Goal: Find specific page/section: Find specific page/section

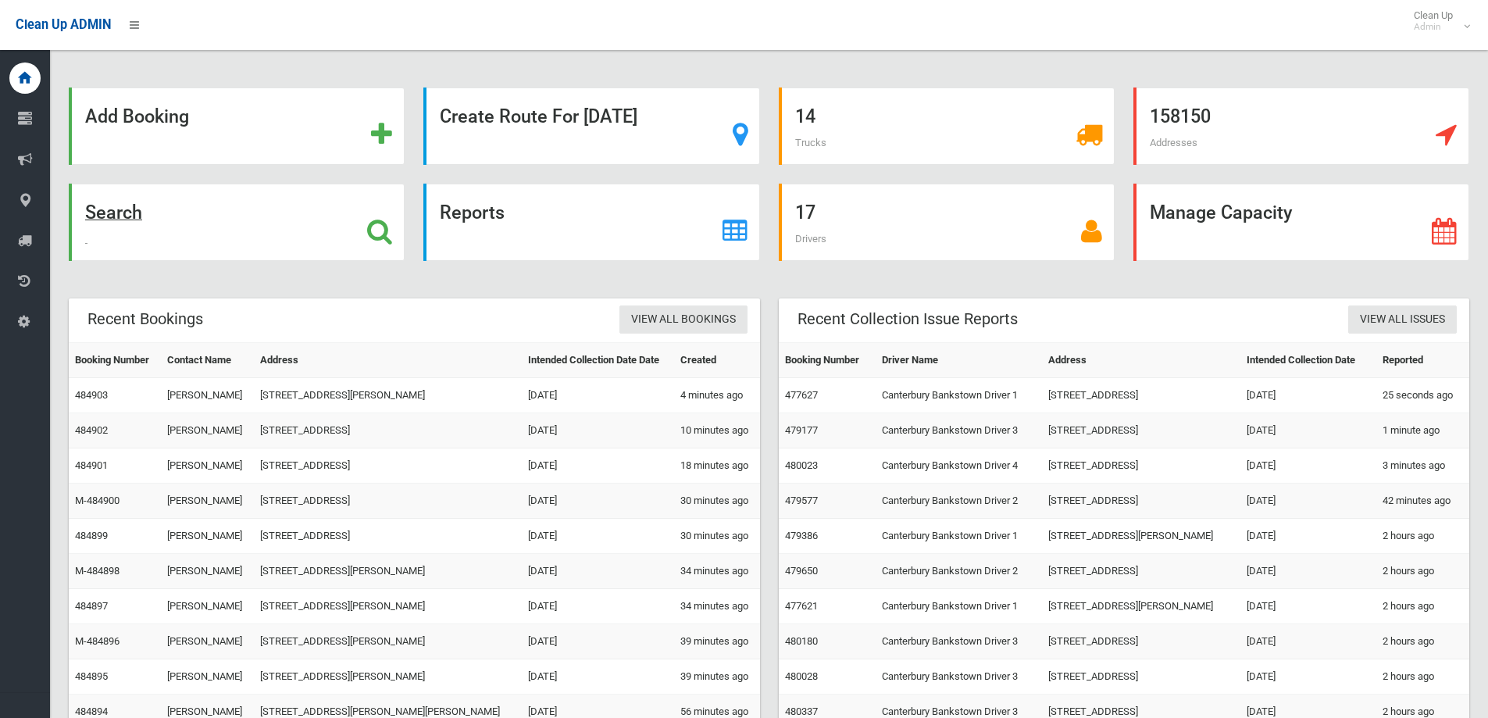
click at [208, 236] on div "Search" at bounding box center [237, 222] width 336 height 77
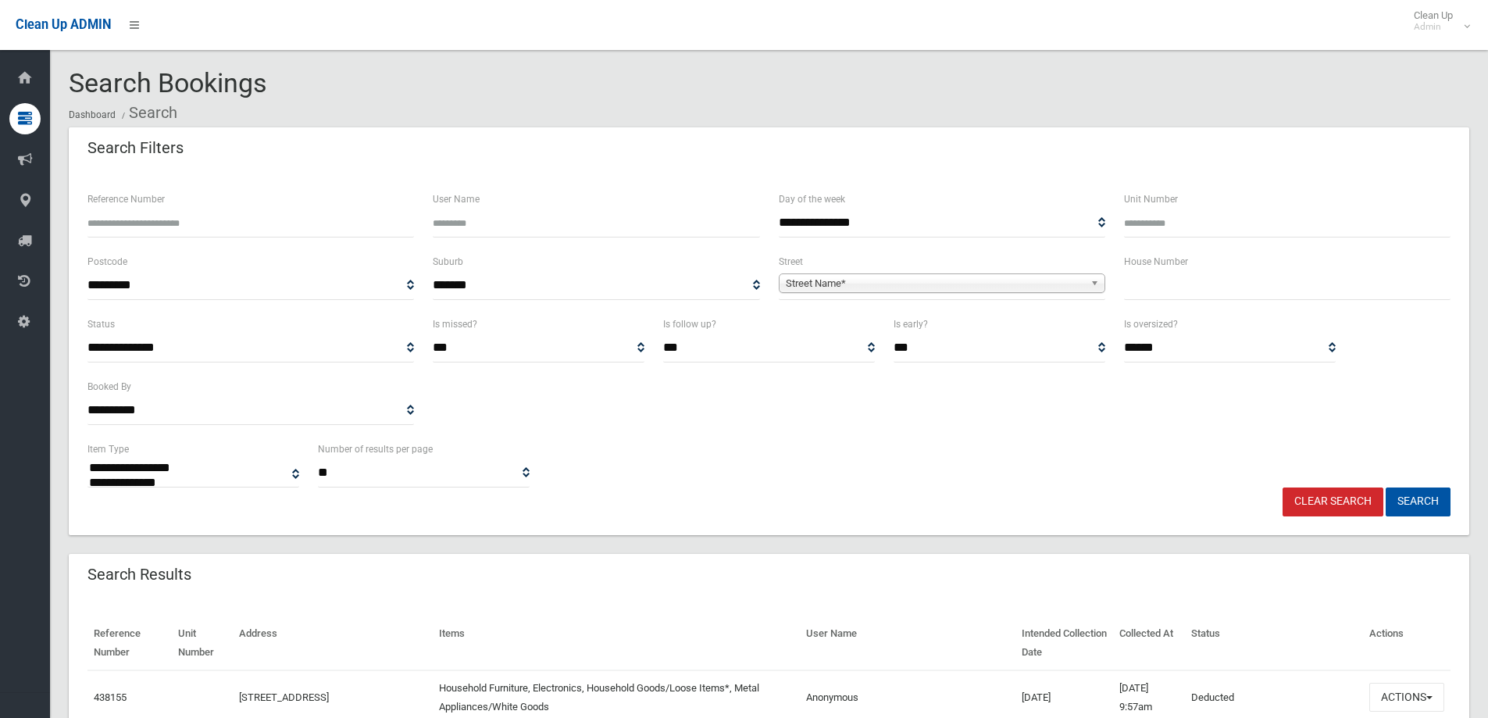
select select
click at [1191, 280] on input "text" at bounding box center [1287, 285] width 327 height 29
type input "*"
click at [931, 287] on span "Street Name*" at bounding box center [935, 283] width 298 height 19
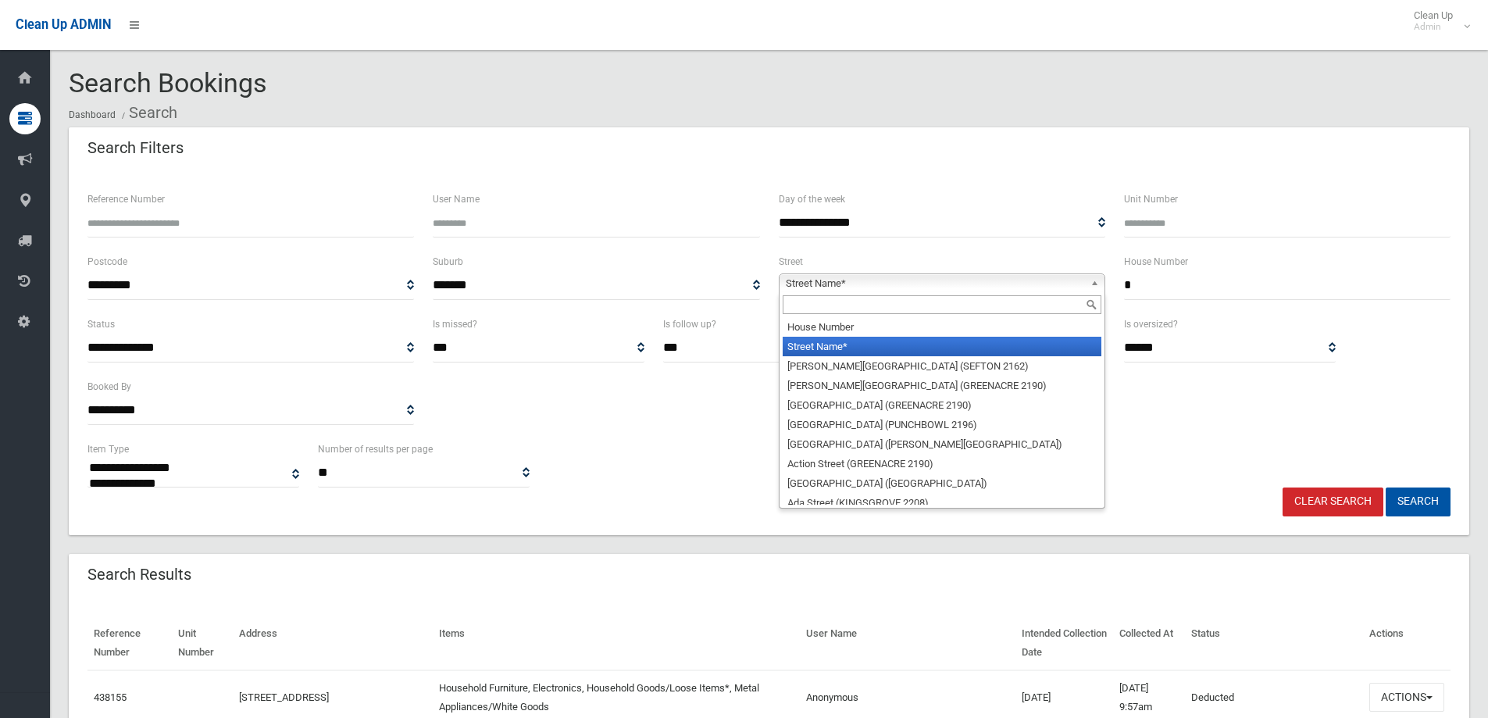
click at [849, 305] on input "text" at bounding box center [942, 304] width 319 height 19
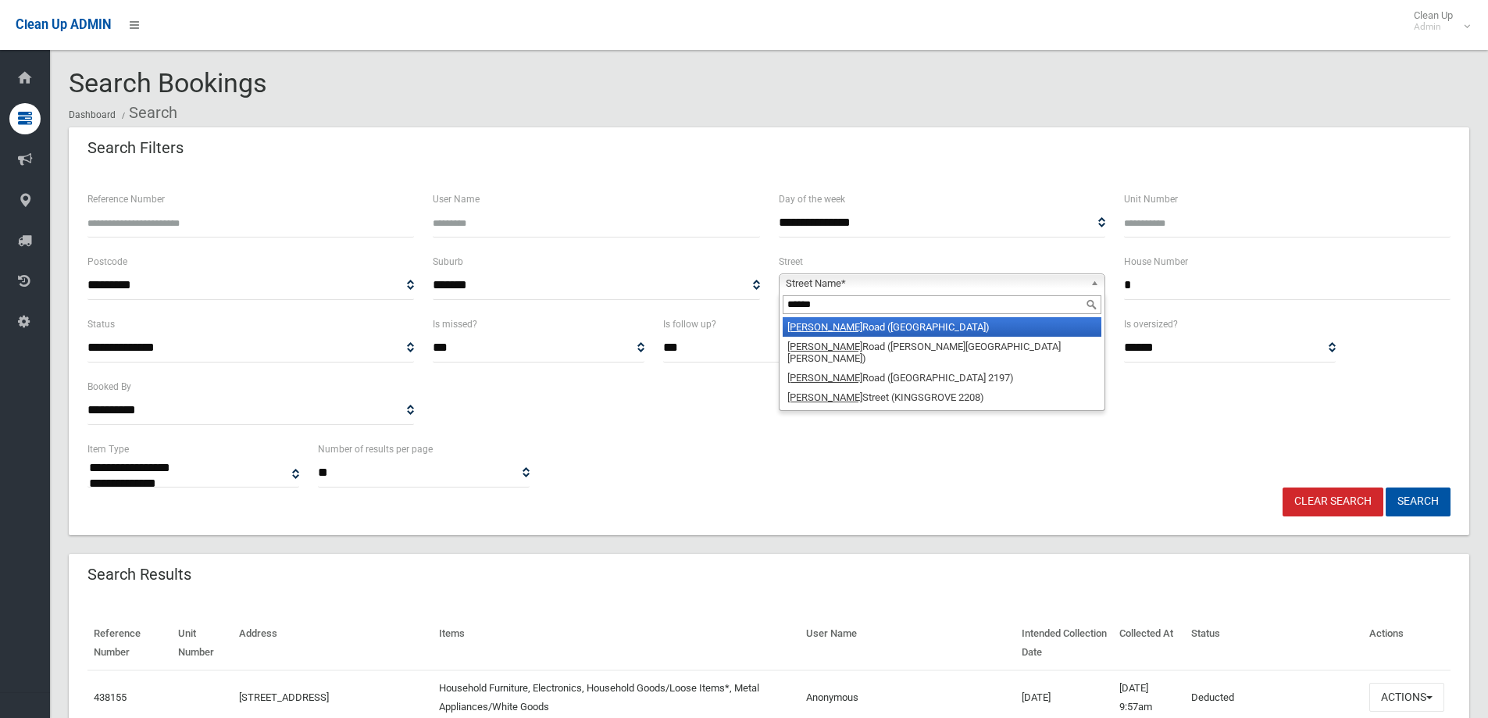
type input "******"
click at [855, 330] on li "[PERSON_NAME][GEOGRAPHIC_DATA])" at bounding box center [942, 327] width 319 height 20
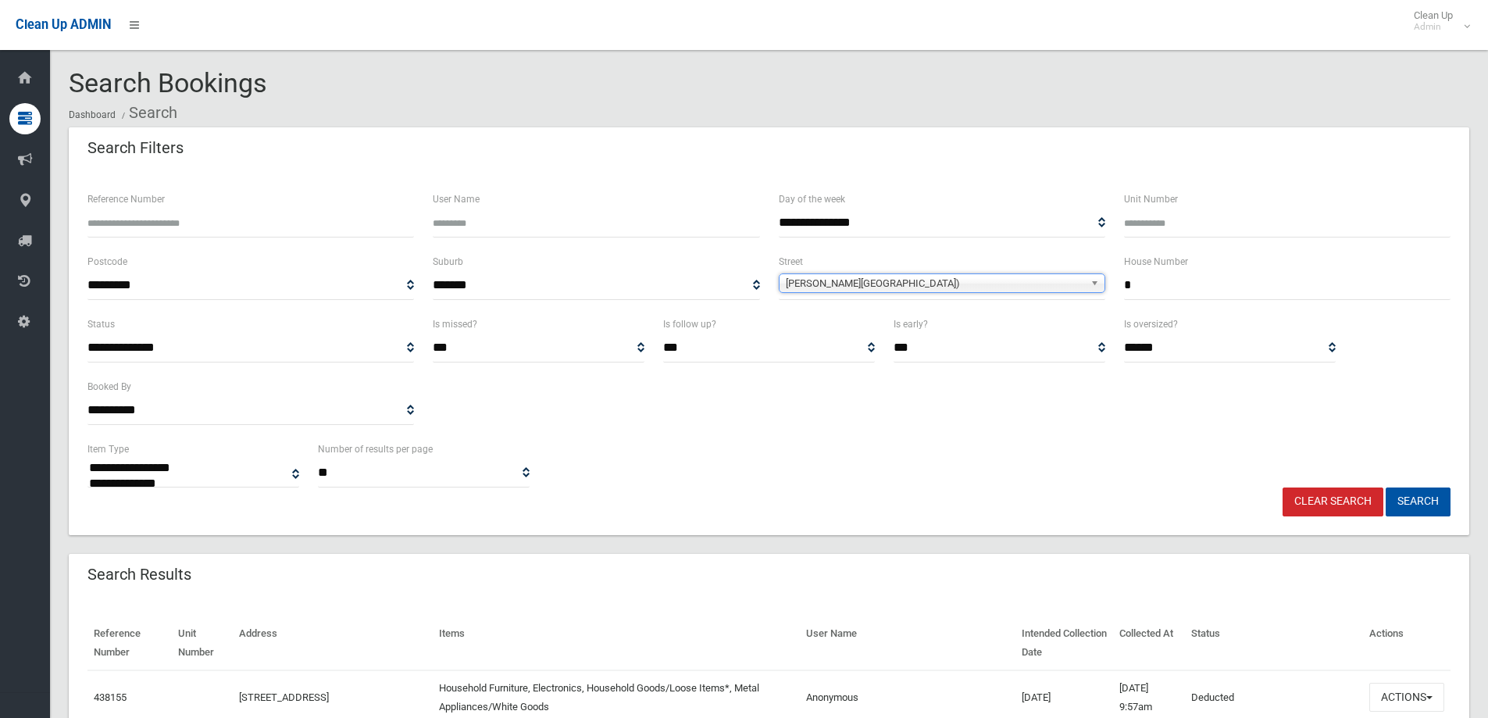
click at [950, 277] on span "[PERSON_NAME][GEOGRAPHIC_DATA])" at bounding box center [935, 283] width 298 height 19
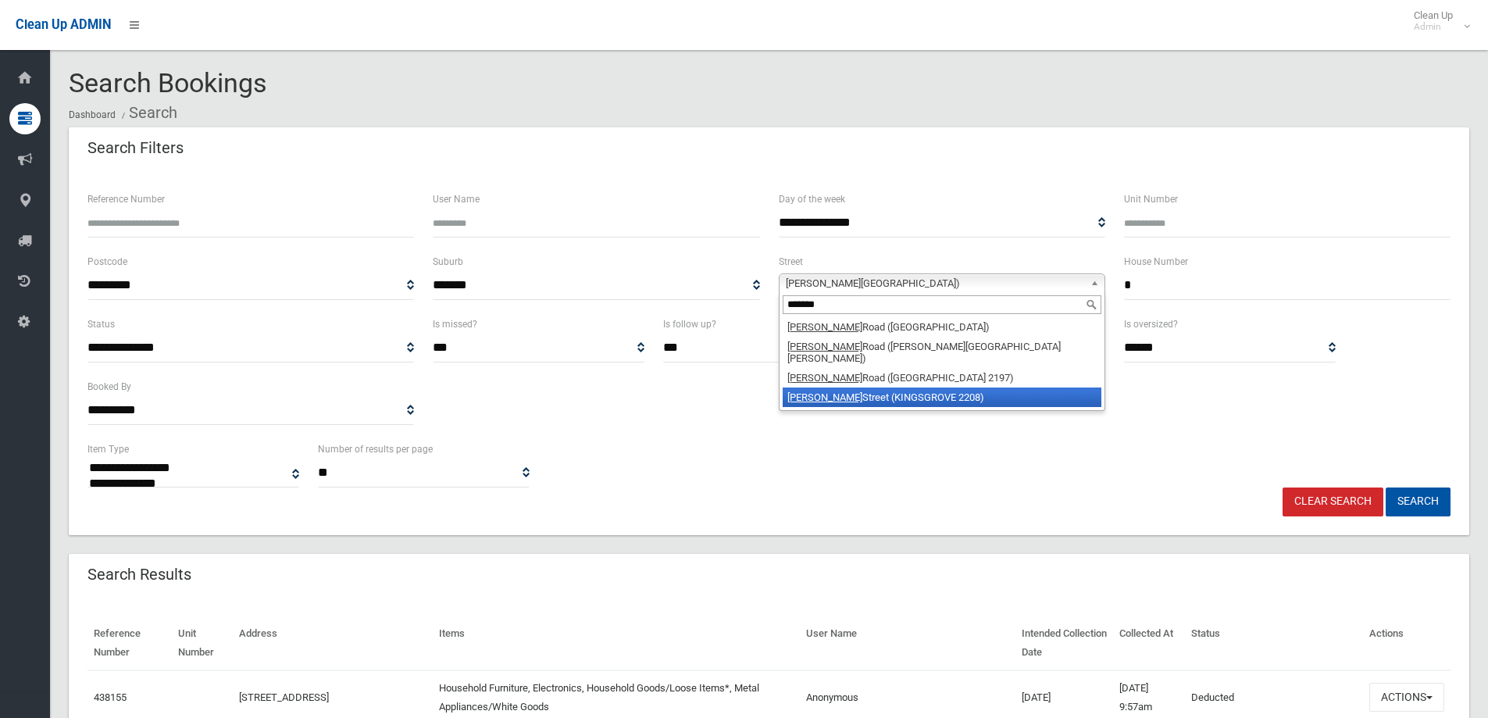
type input "******"
click at [884, 394] on li "[PERSON_NAME] Street (KINGSGROVE 2208)" at bounding box center [942, 398] width 319 height 20
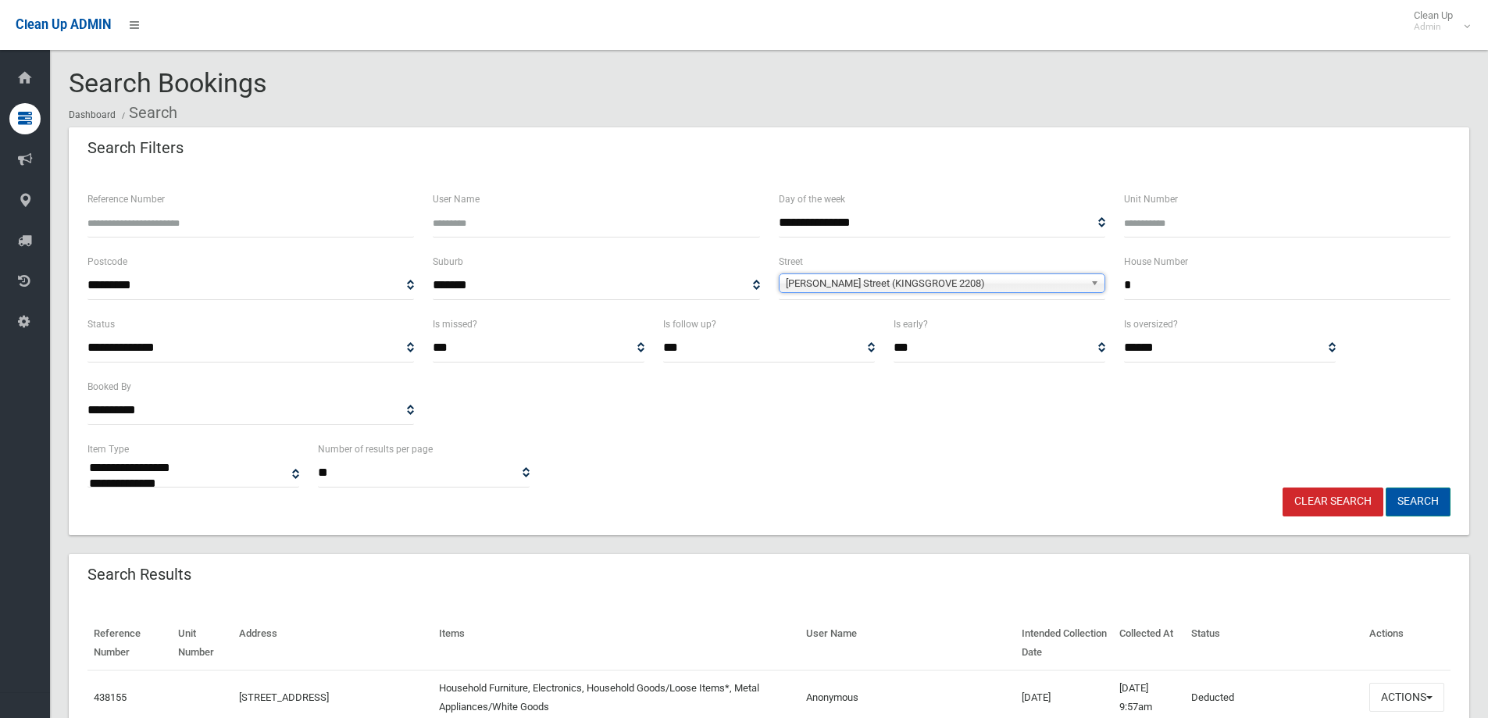
click at [1437, 498] on button "Search" at bounding box center [1418, 502] width 65 height 29
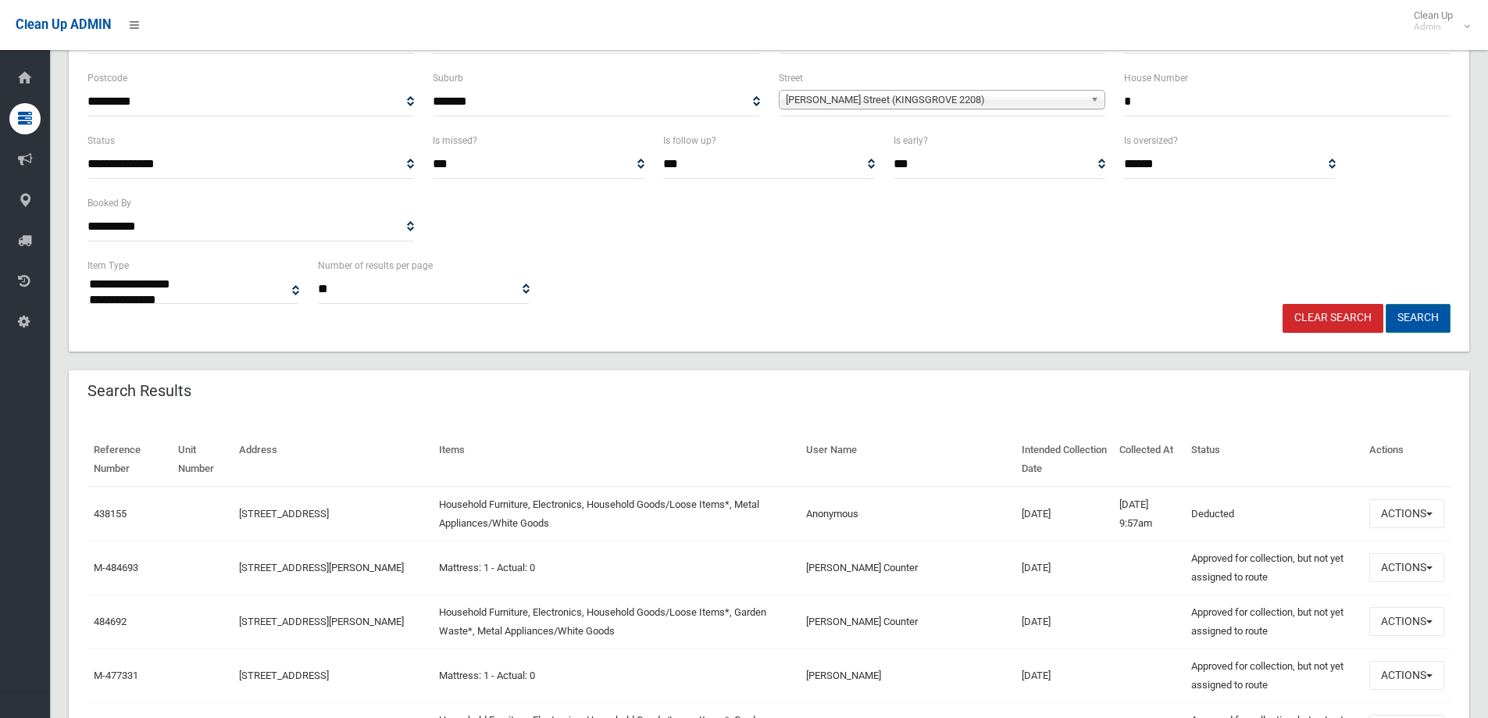
scroll to position [234, 0]
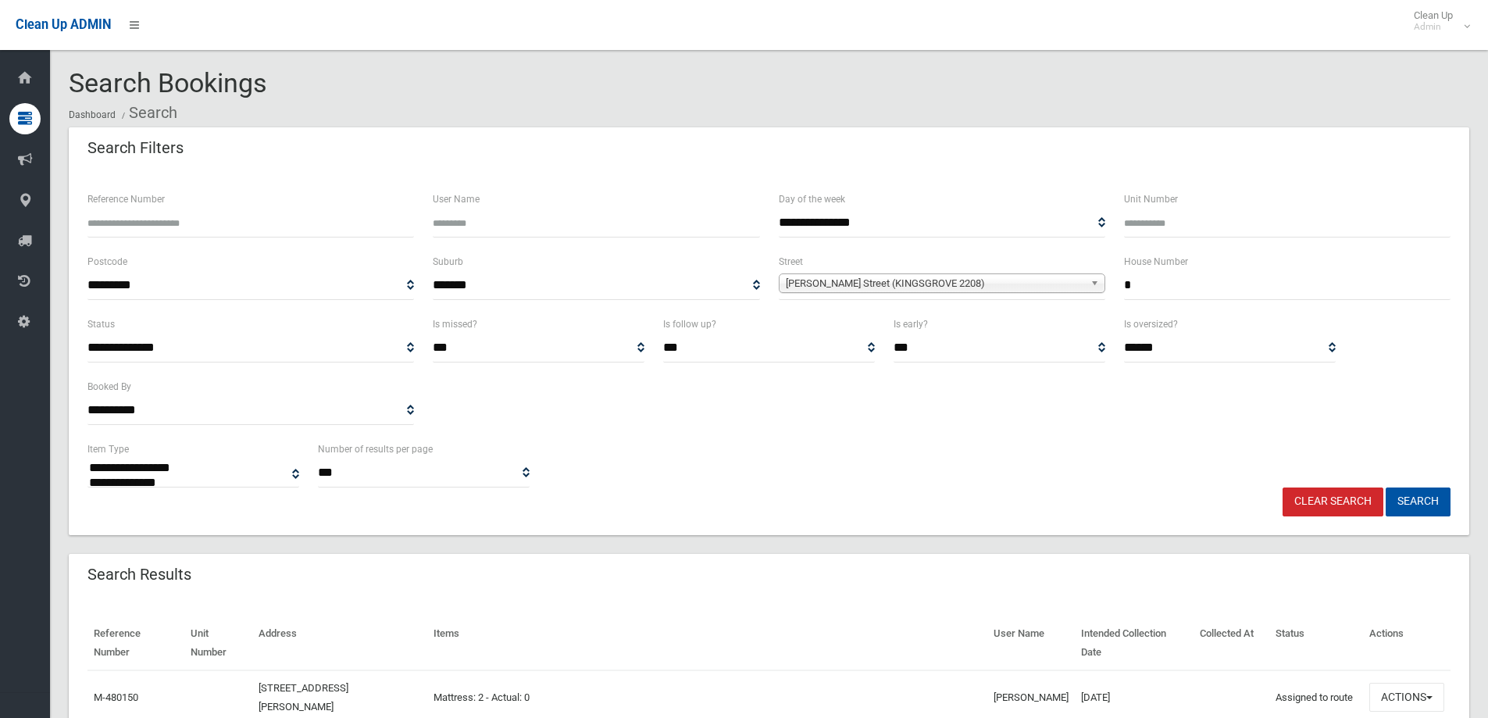
select select
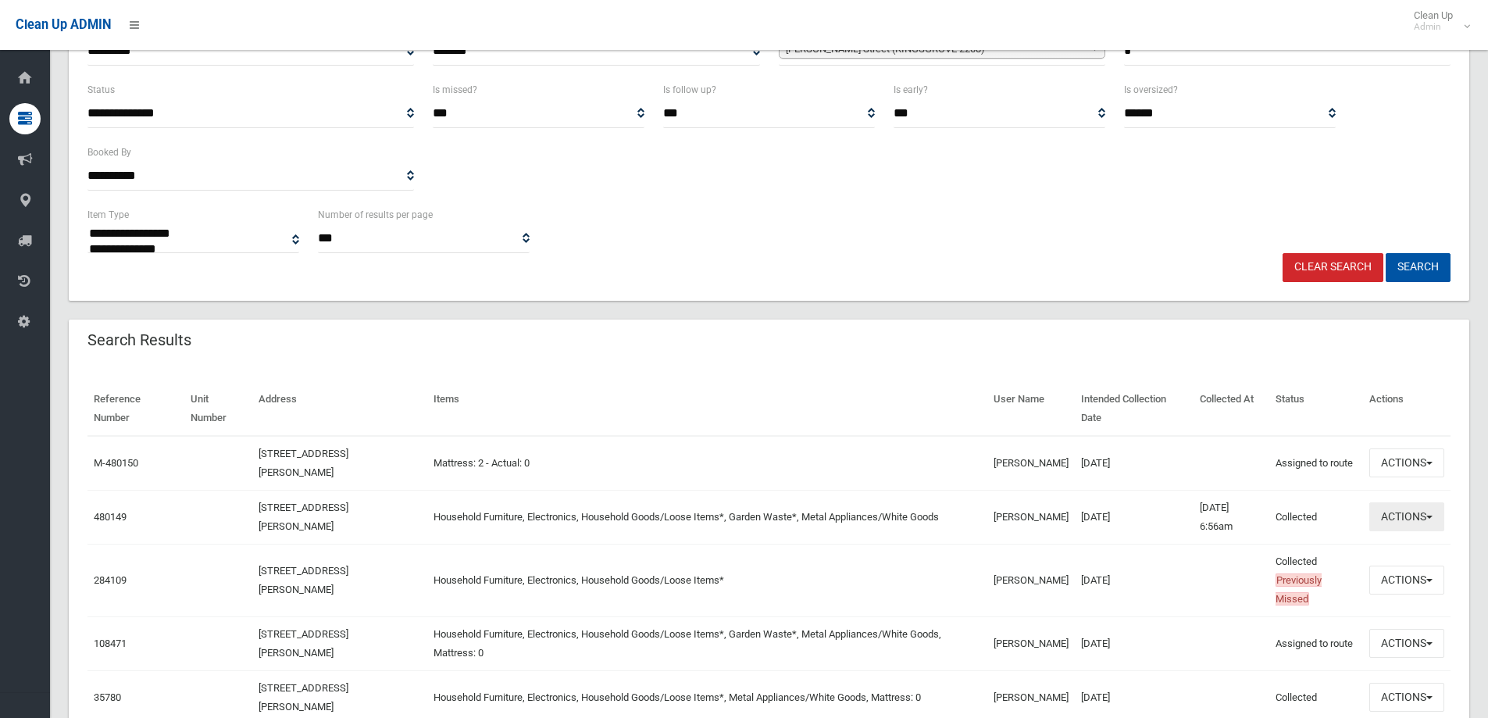
click at [1392, 525] on button "Actions" at bounding box center [1407, 516] width 75 height 29
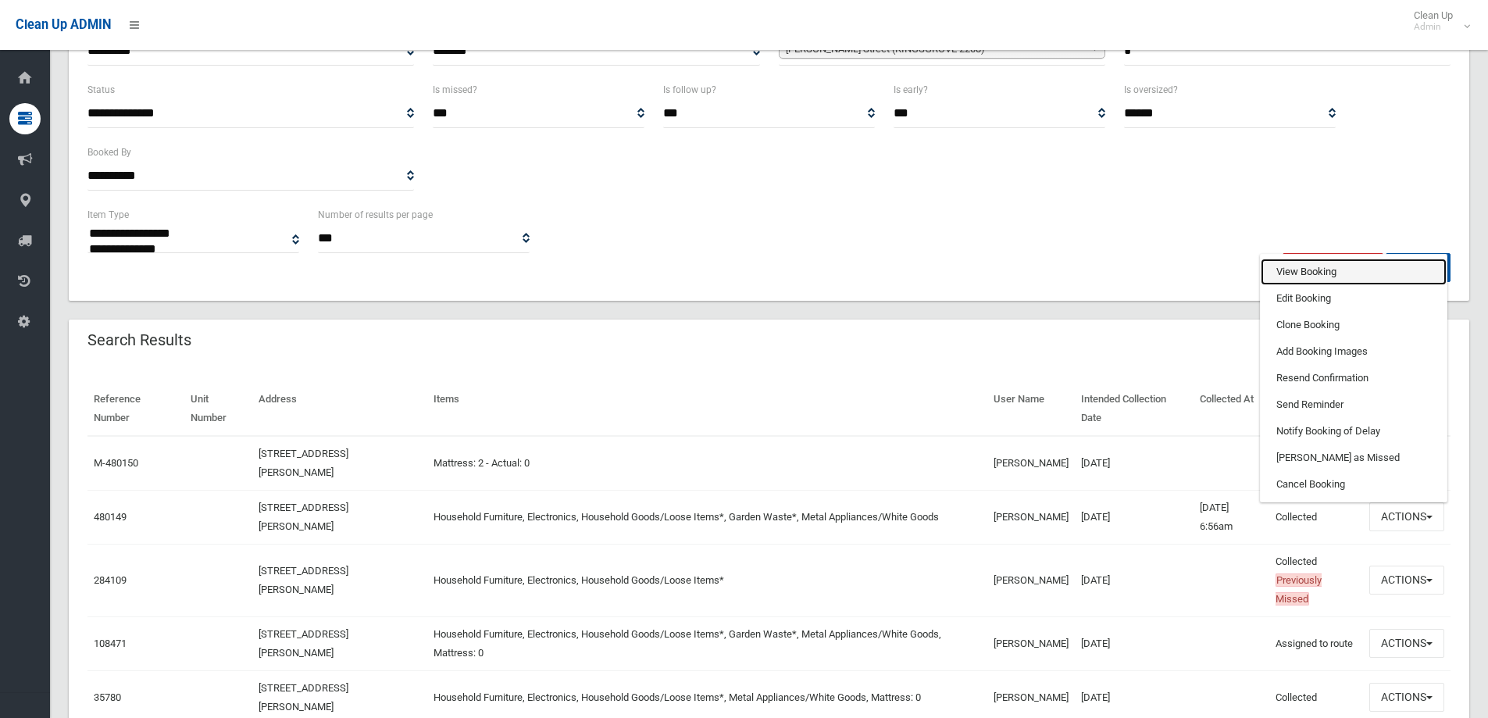
click at [1281, 266] on link "View Booking" at bounding box center [1354, 272] width 186 height 27
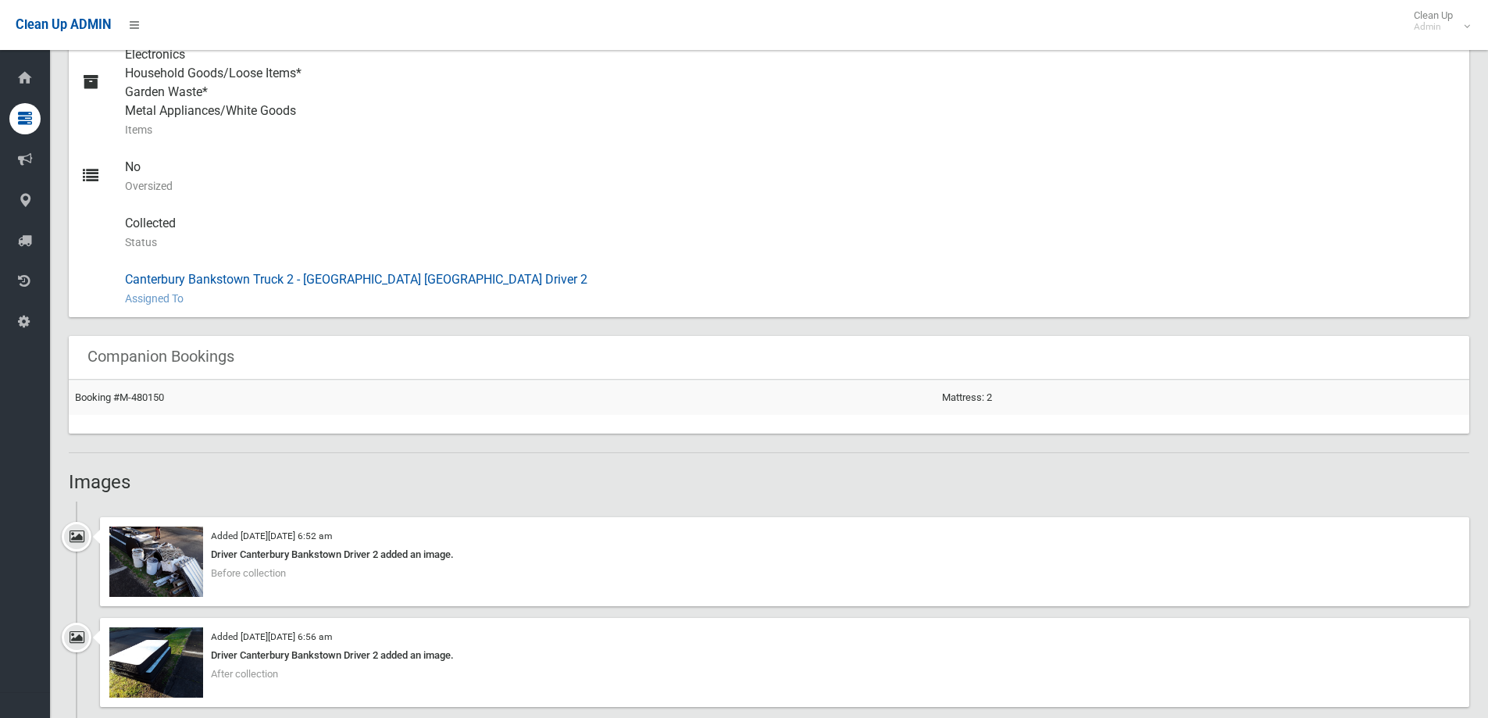
scroll to position [938, 0]
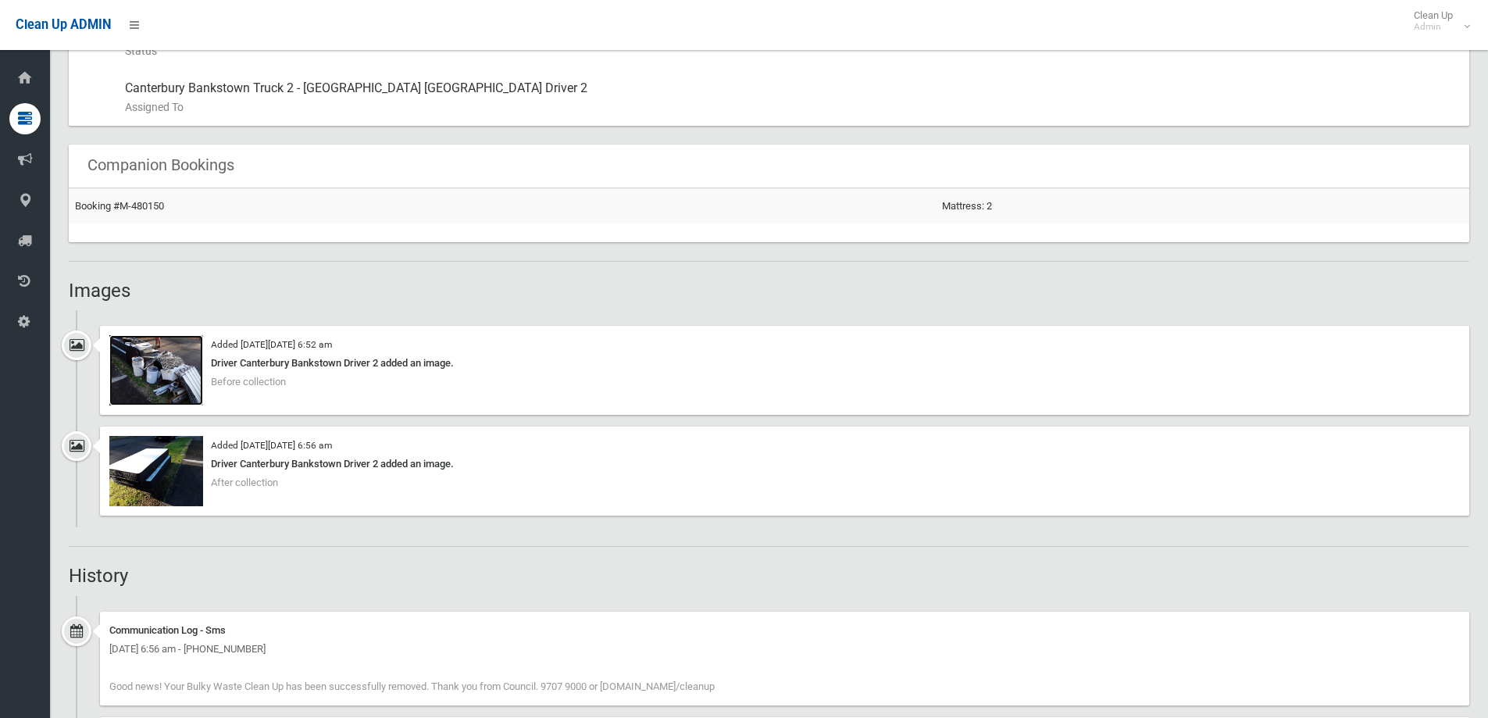
click at [155, 380] on img at bounding box center [156, 370] width 94 height 70
click at [173, 475] on img at bounding box center [156, 471] width 94 height 70
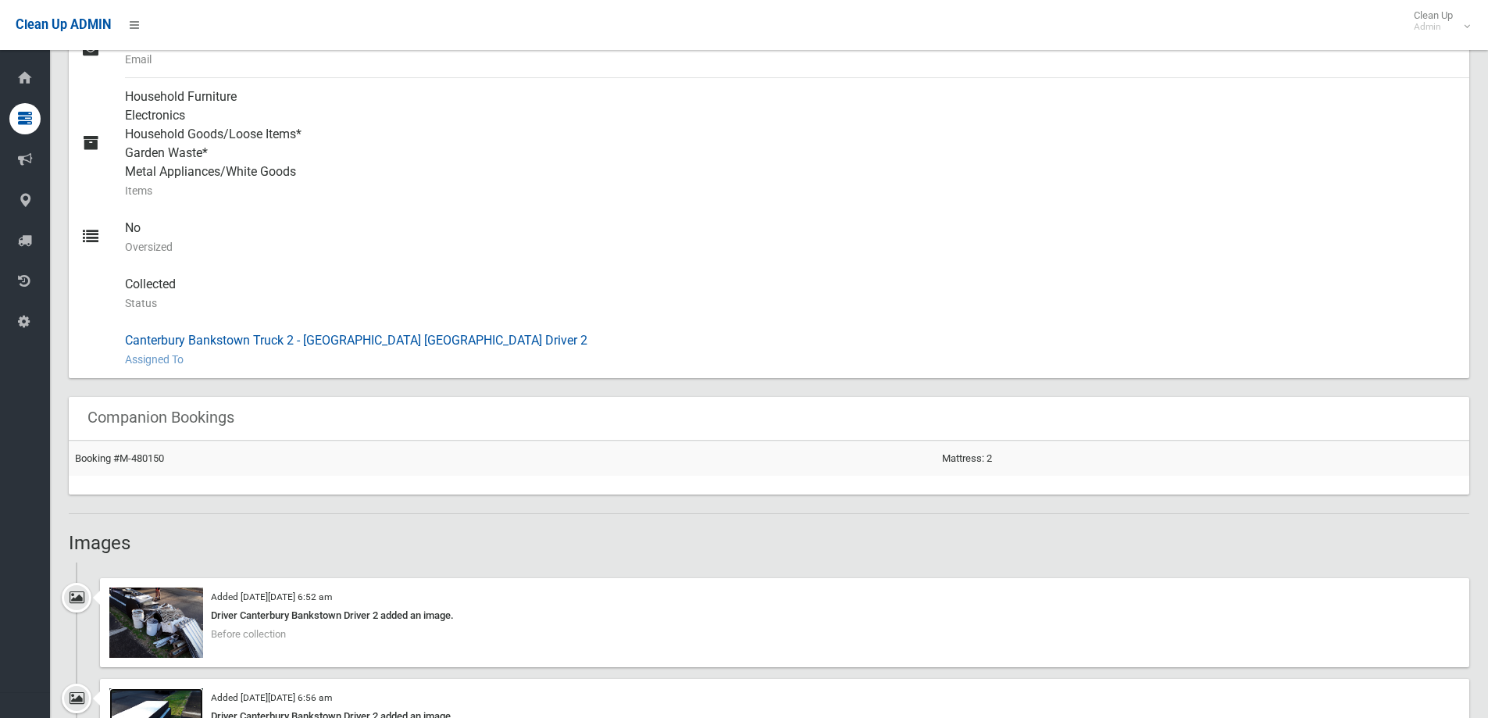
scroll to position [859, 0]
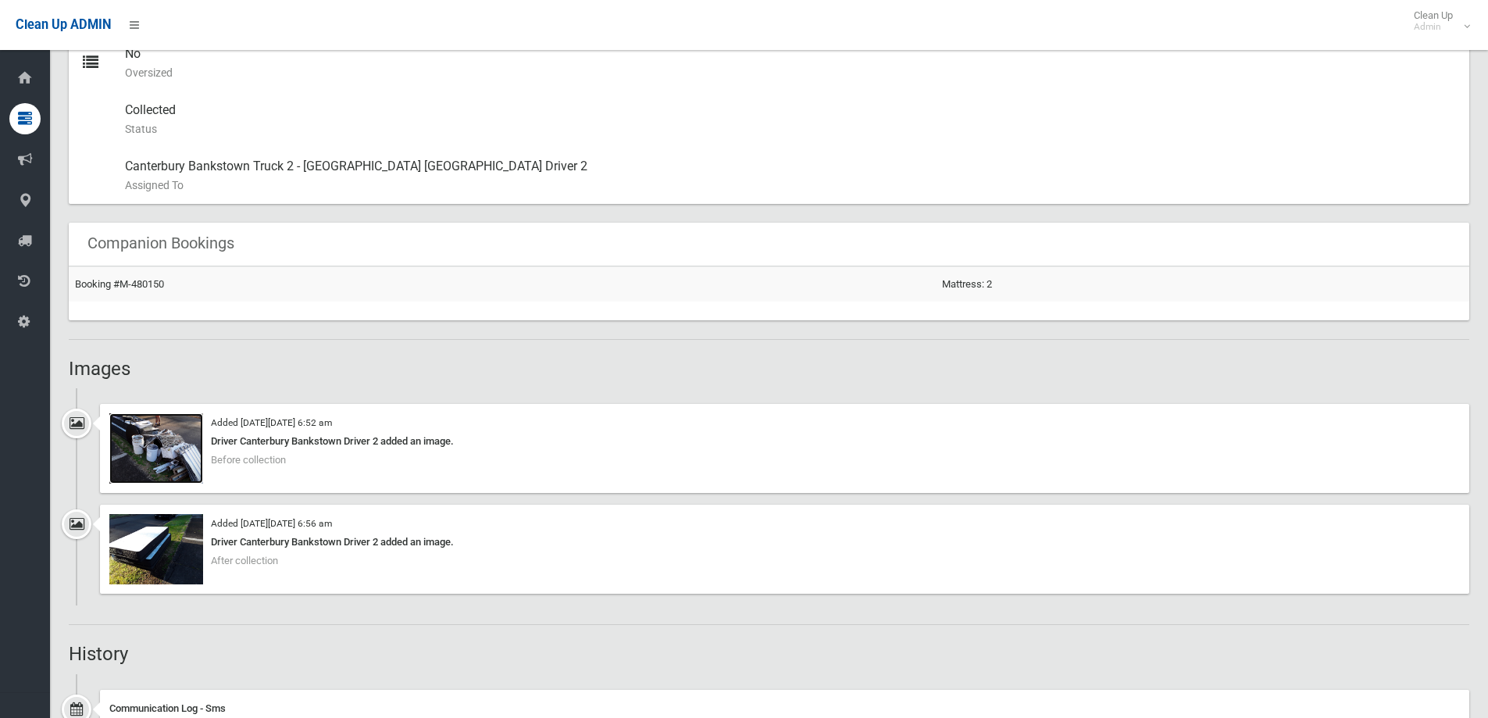
click at [170, 436] on img at bounding box center [156, 448] width 94 height 70
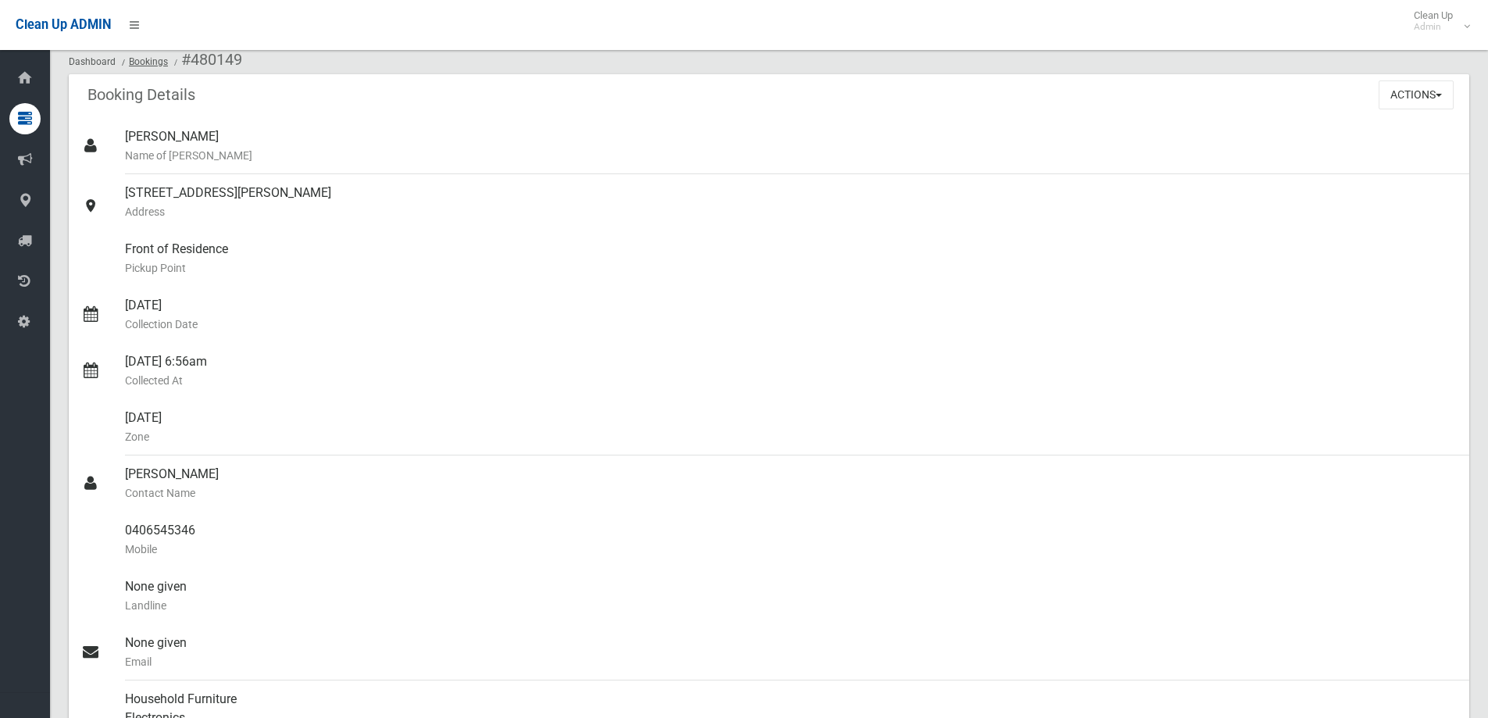
scroll to position [0, 0]
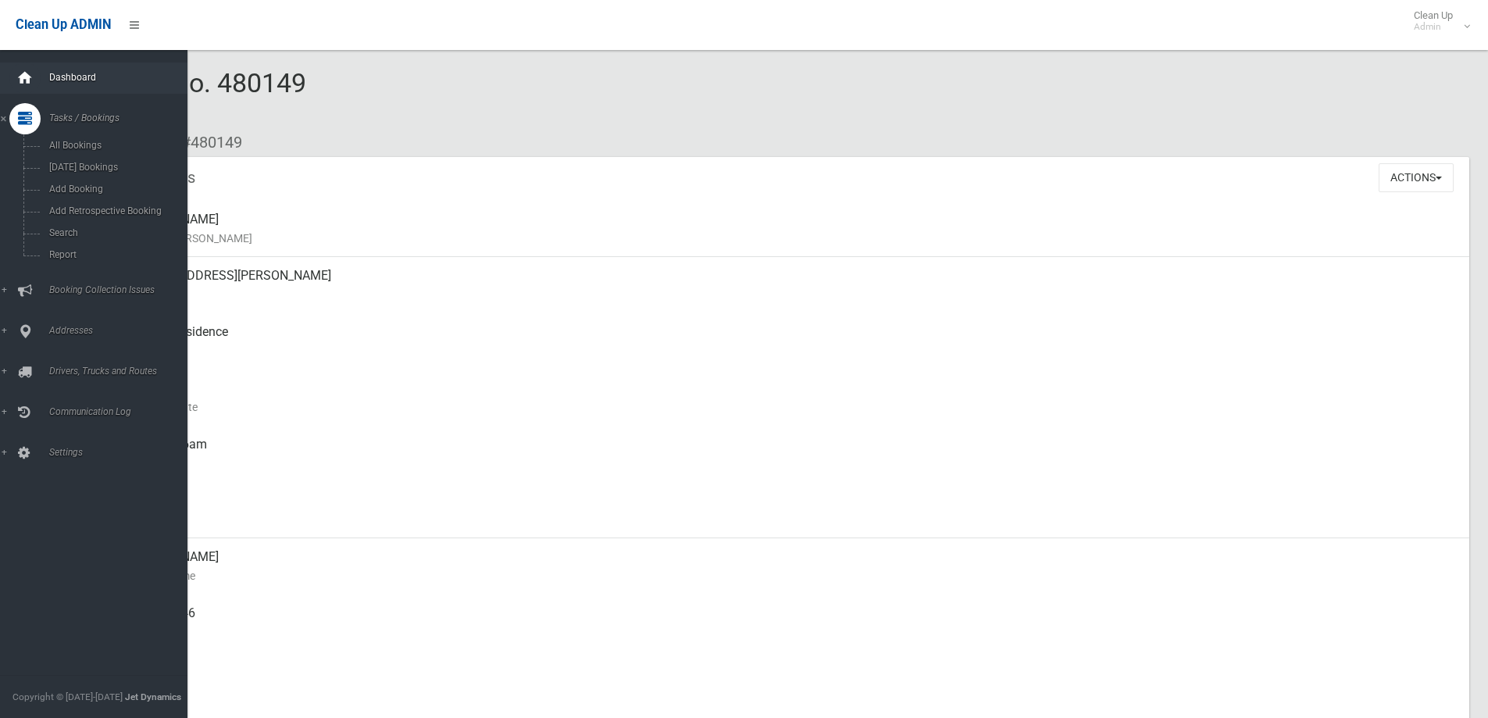
click at [35, 85] on div at bounding box center [24, 78] width 31 height 31
